Goal: Task Accomplishment & Management: Manage account settings

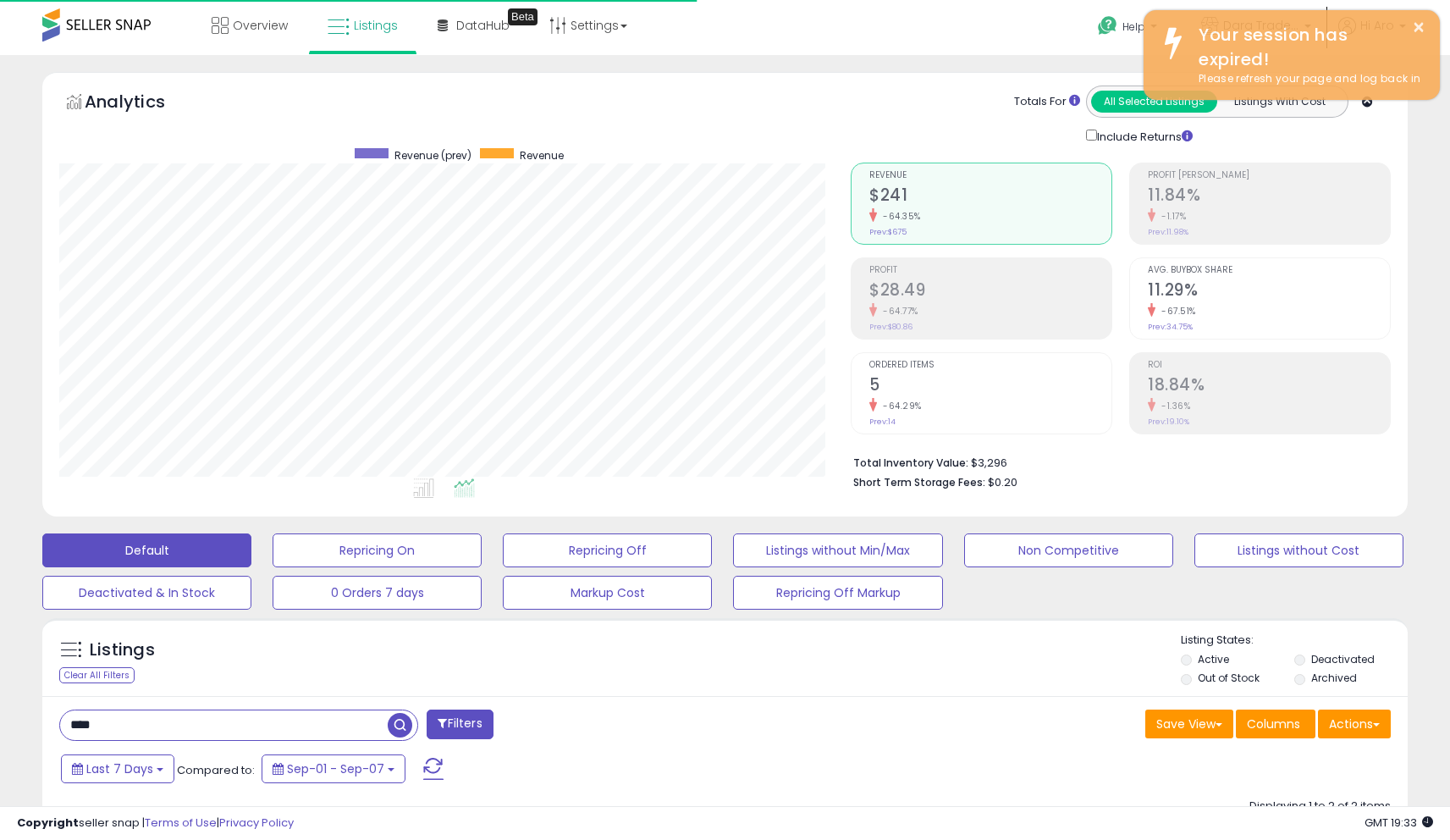
scroll to position [425, 0]
